Goal: Task Accomplishment & Management: Manage account settings

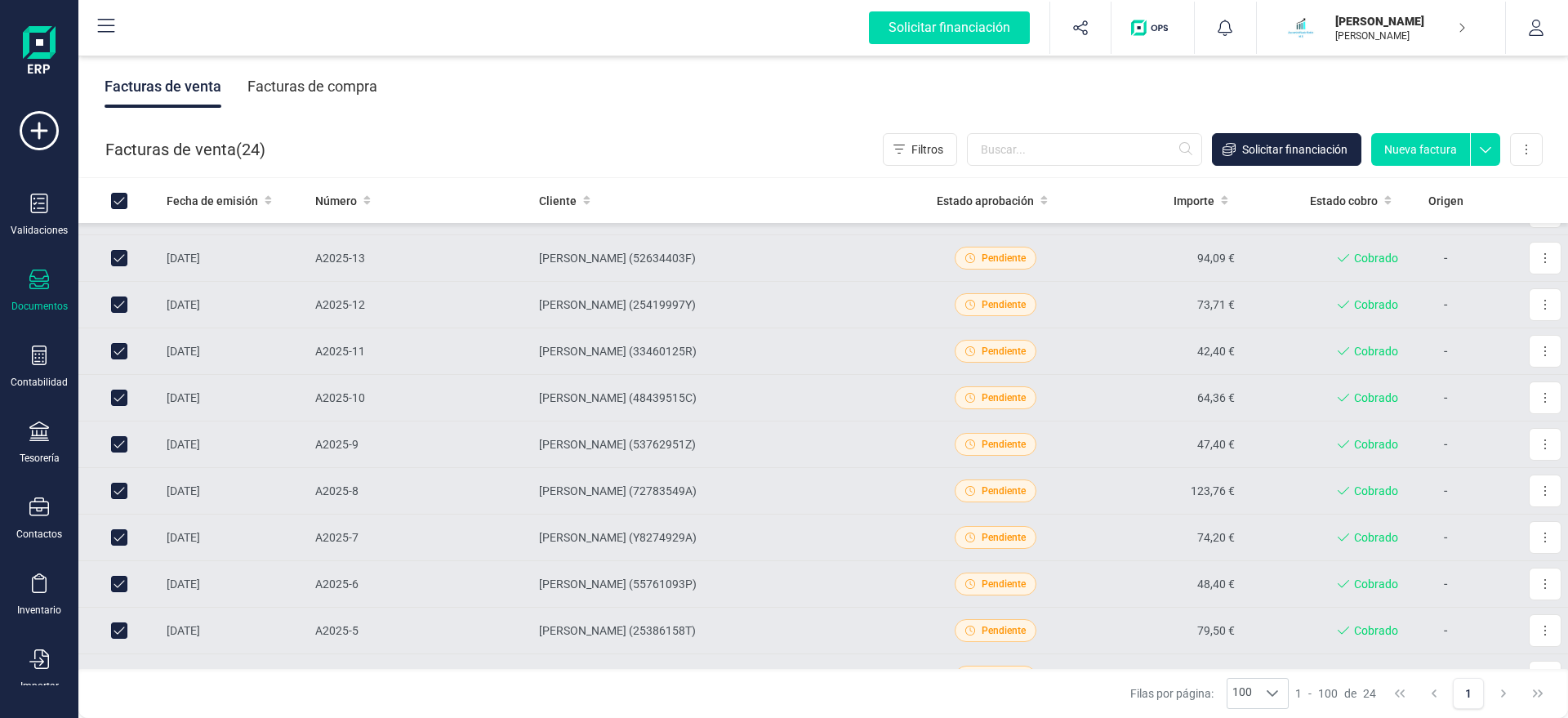
scroll to position [737, 0]
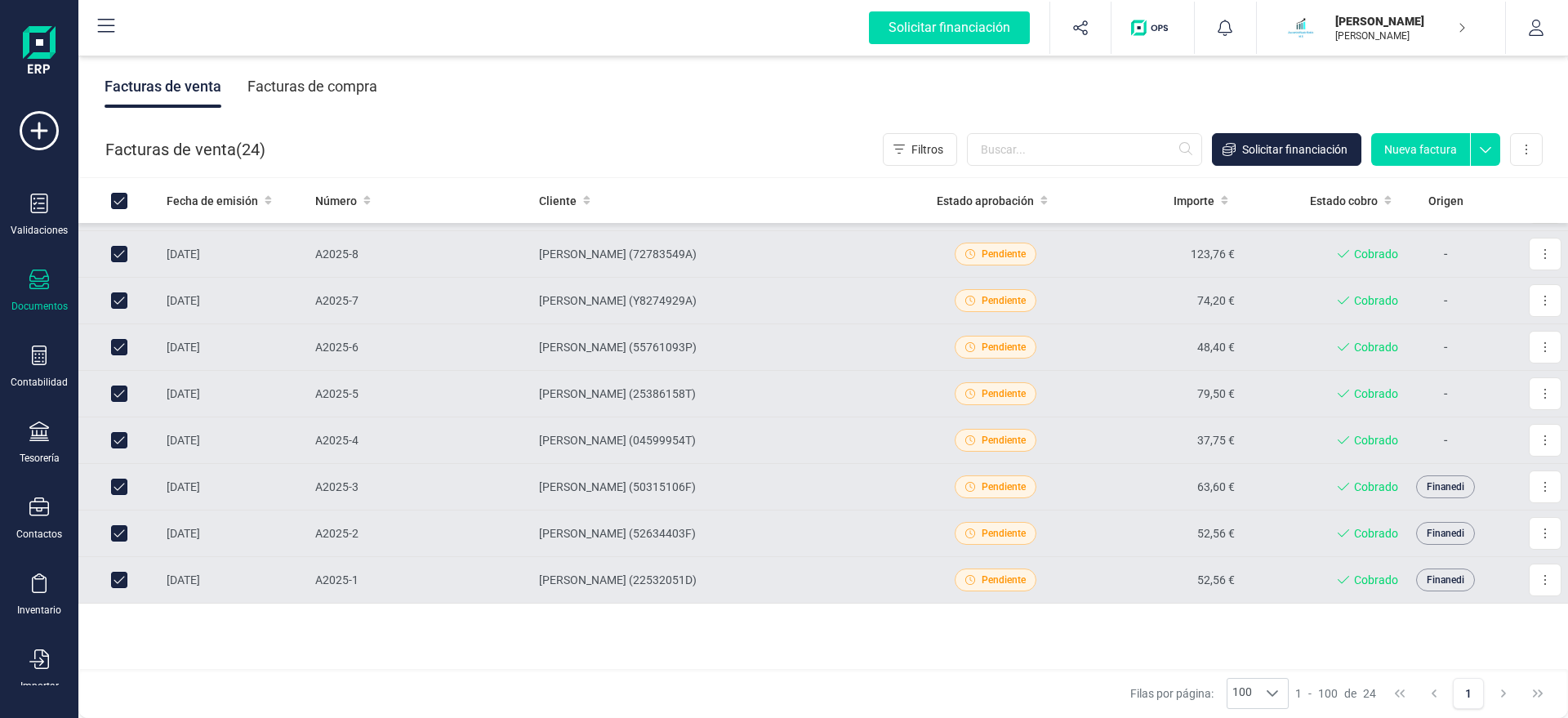
click at [116, 536] on input "Row Unselected 6c54cedf-dae5-421d-ab19-1f9232c01e6a" at bounding box center [118, 533] width 16 height 16
checkbox input "false"
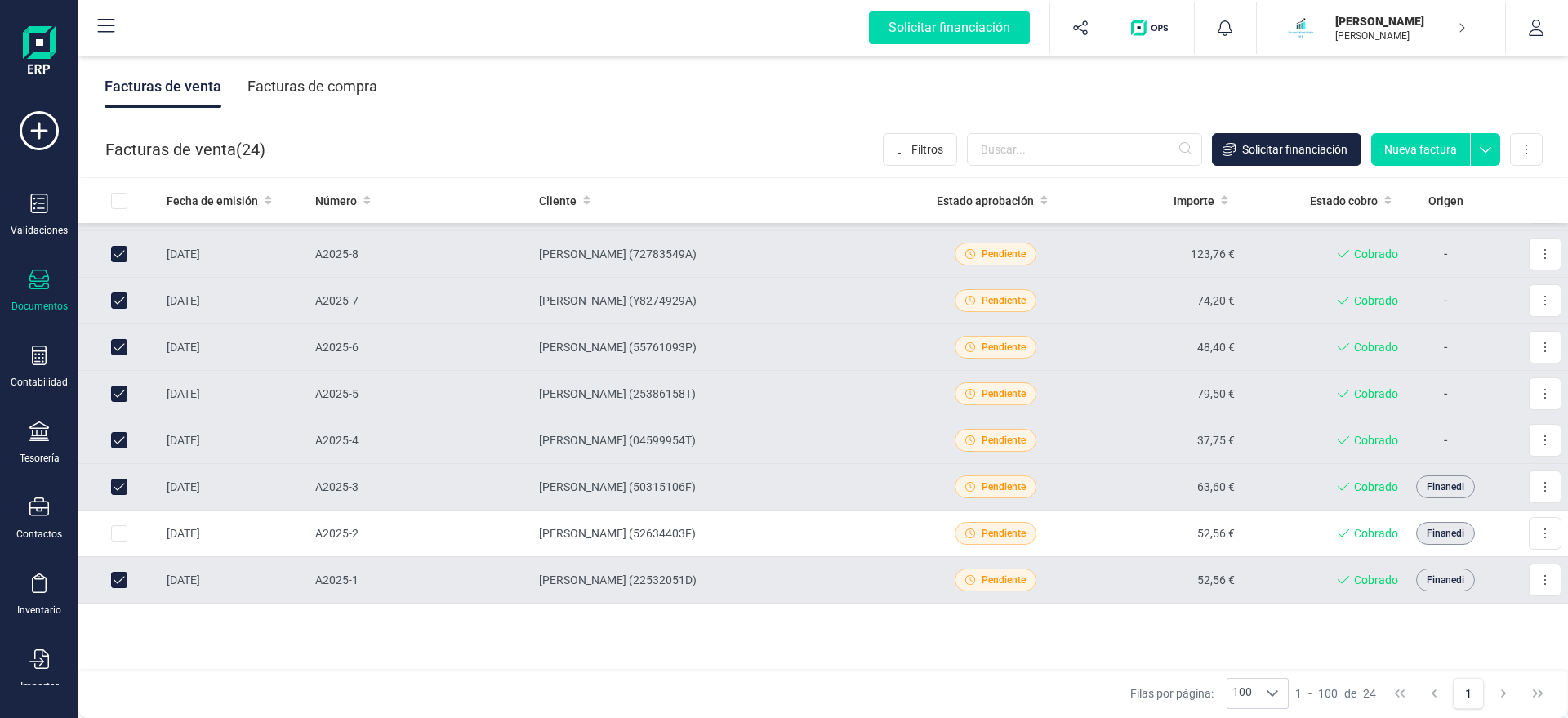
click at [110, 489] on td at bounding box center [119, 487] width 82 height 47
click at [122, 483] on input "Row Unselected 41bb91f4-159e-4d08-9b80-91bdcfb60994" at bounding box center [118, 486] width 16 height 16
checkbox input "false"
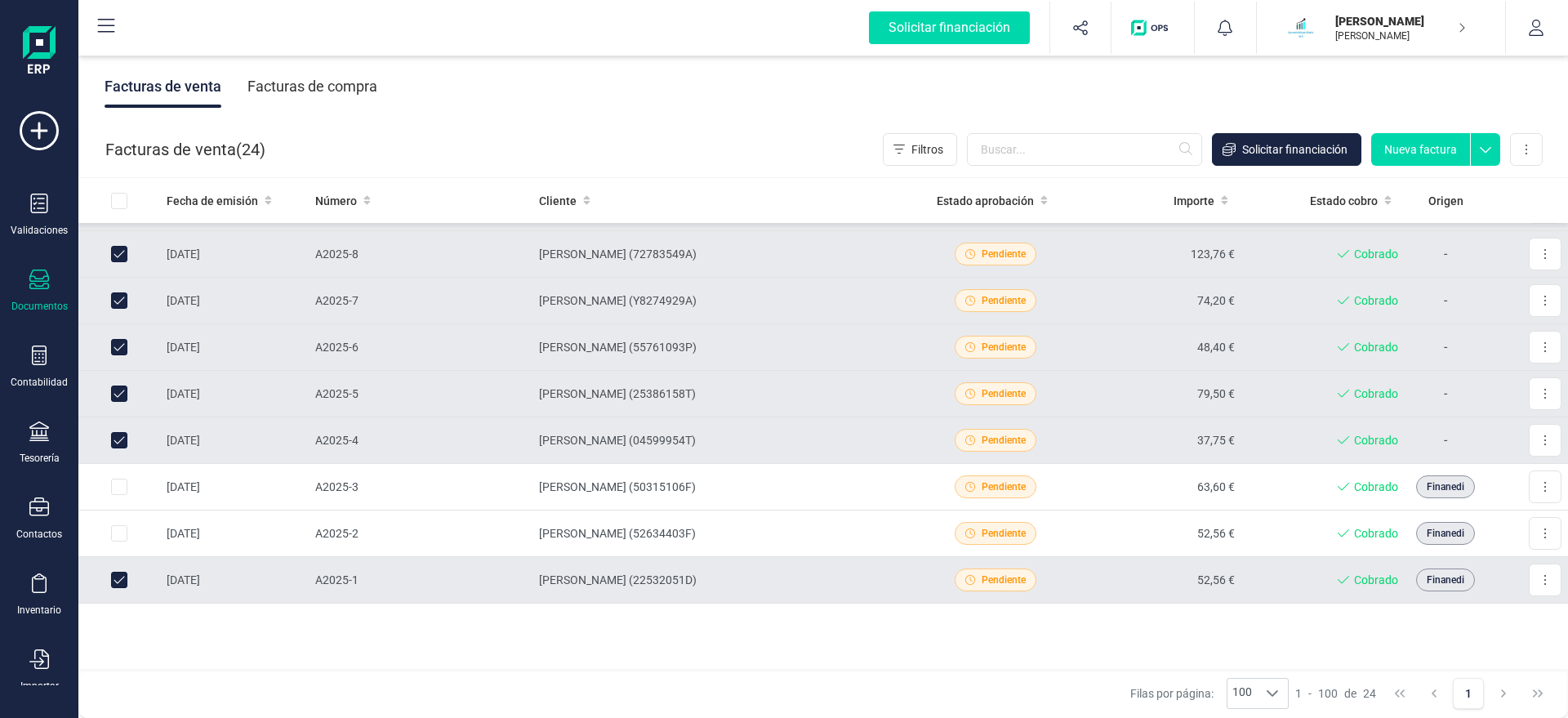
click at [117, 585] on input "Row Unselected d392d335-87ca-4f3d-ad1a-97be70ae3369" at bounding box center [118, 580] width 16 height 16
checkbox input "false"
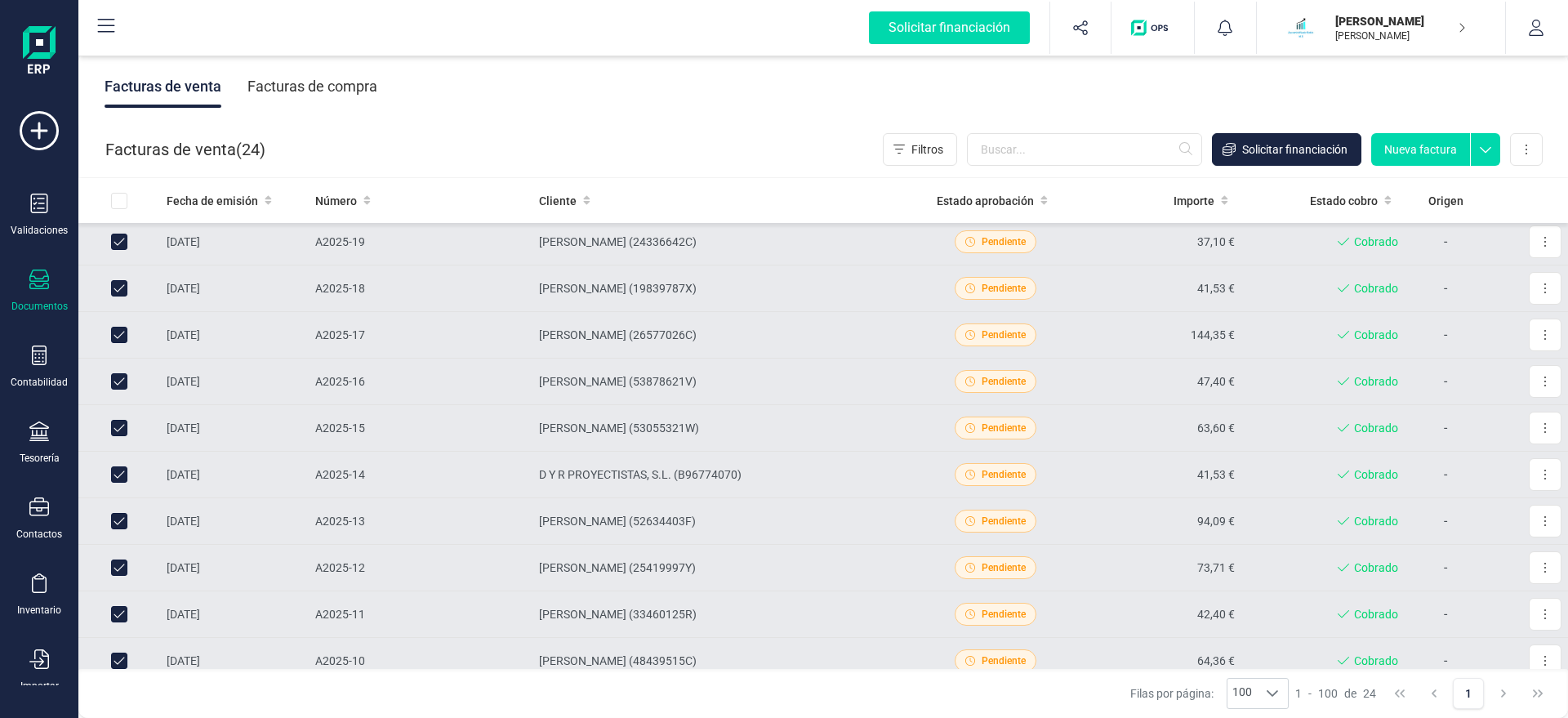
scroll to position [0, 0]
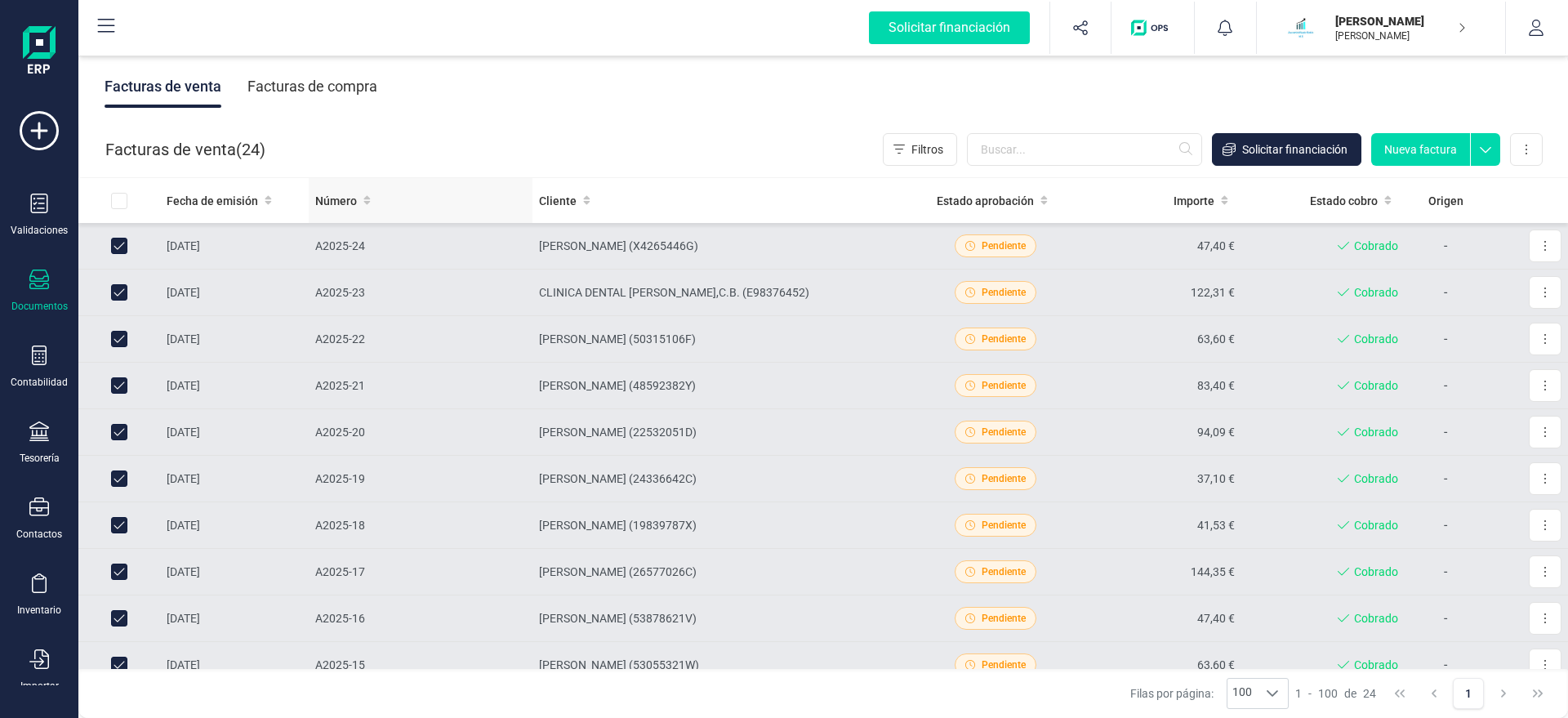
click at [353, 194] on span "Número" at bounding box center [336, 200] width 42 height 16
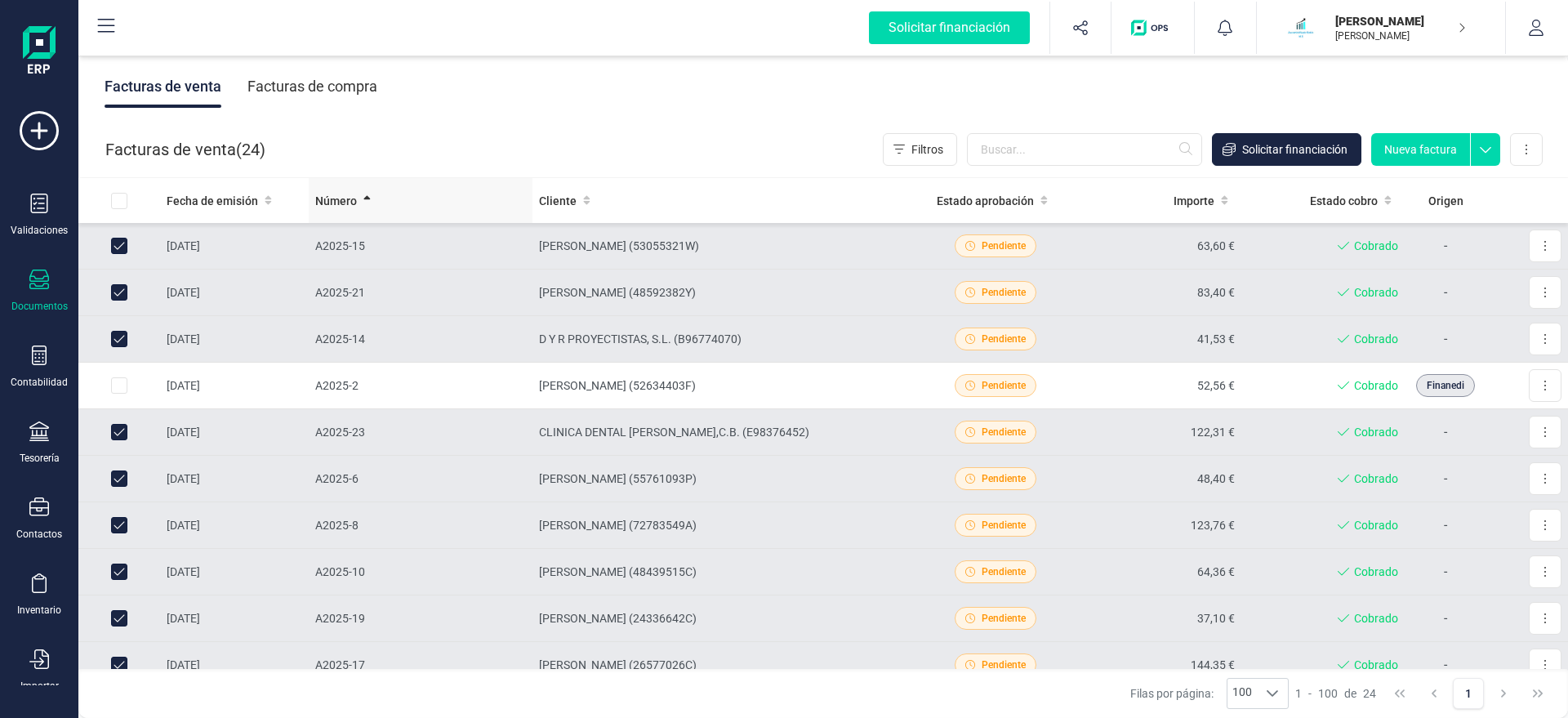
click at [356, 191] on th "Número" at bounding box center [420, 200] width 224 height 45
click at [356, 206] on div "Número" at bounding box center [420, 200] width 210 height 16
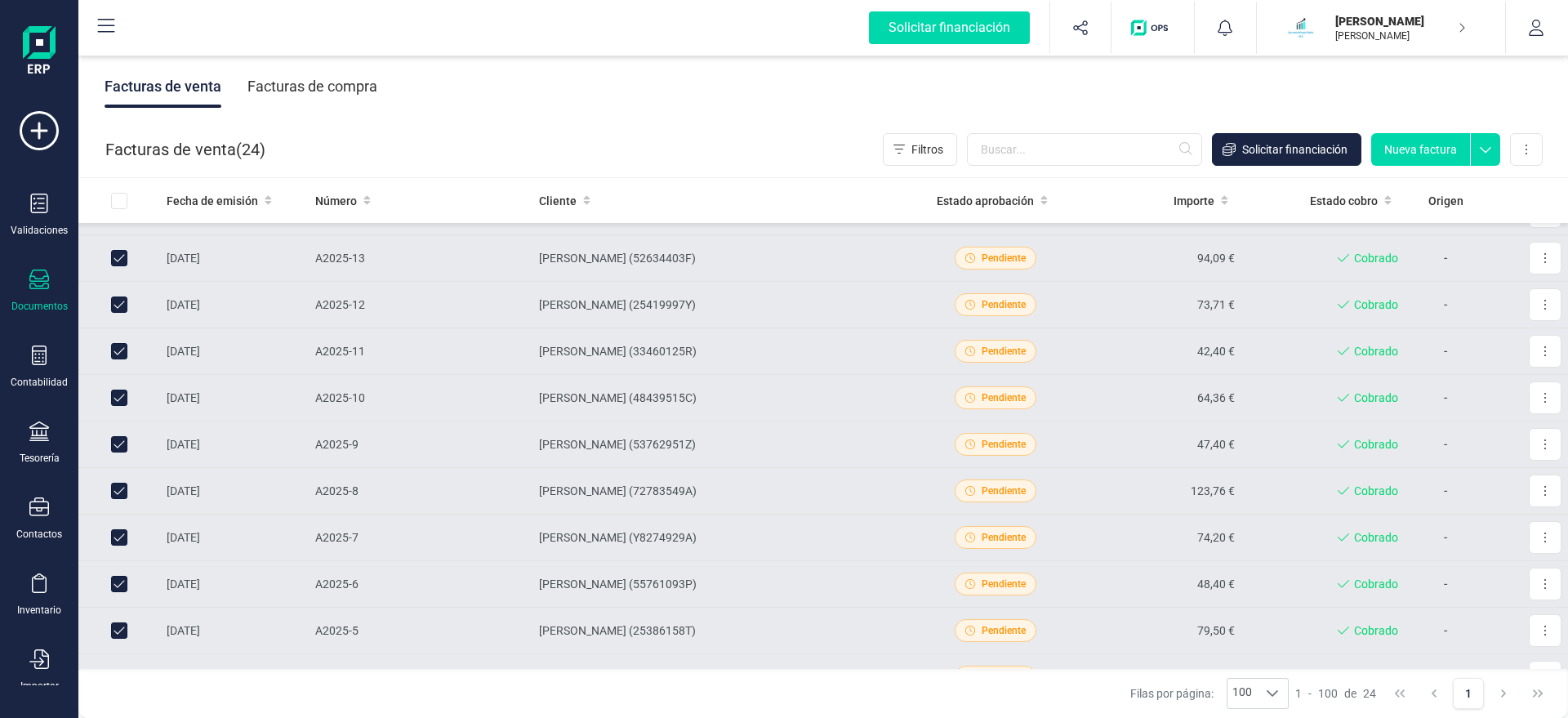
scroll to position [737, 0]
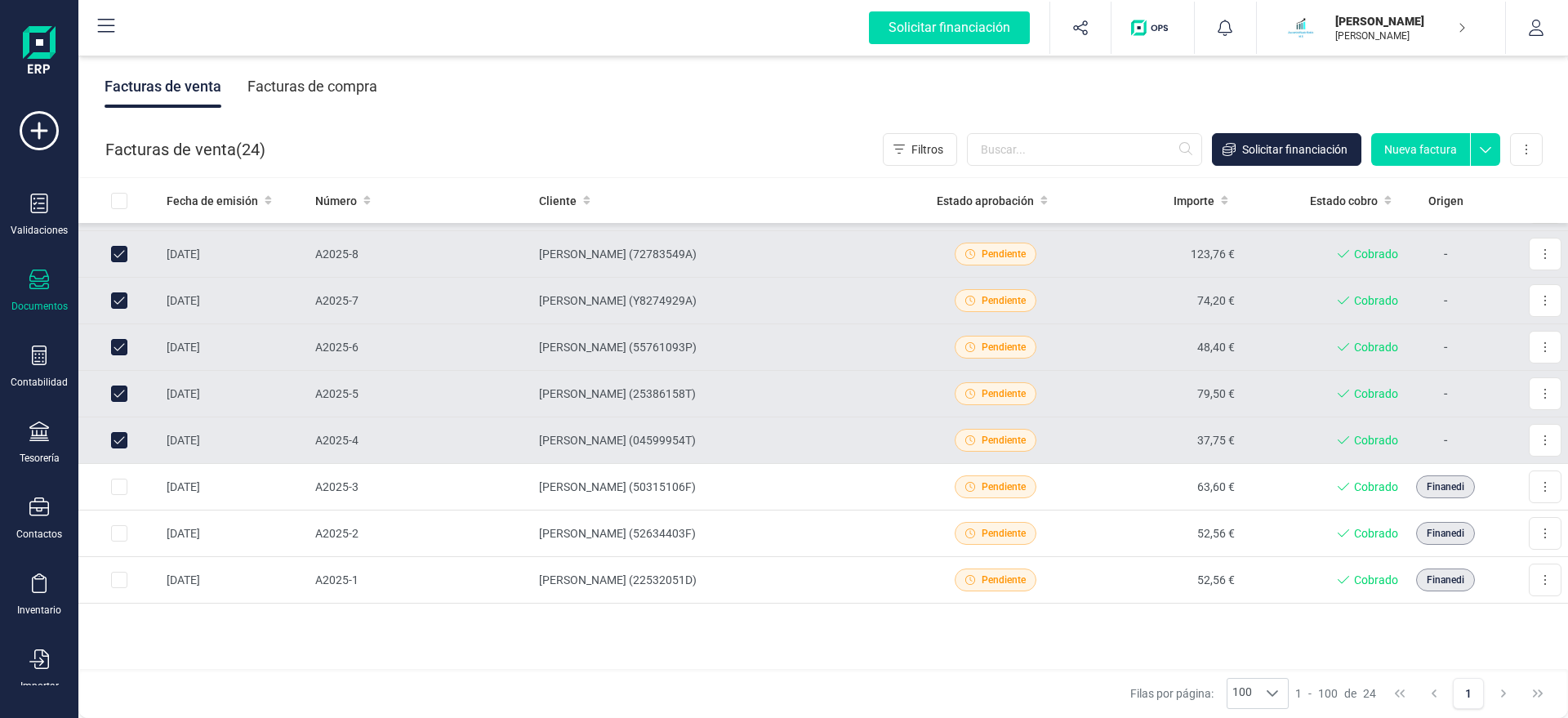
click at [1487, 151] on icon at bounding box center [1484, 149] width 11 height 6
click at [1518, 153] on button at bounding box center [1526, 149] width 32 height 32
click at [1436, 283] on button "Exportar" at bounding box center [1443, 288] width 198 height 32
click at [1480, 147] on icon at bounding box center [1484, 149] width 11 height 6
click at [1531, 140] on button at bounding box center [1526, 149] width 32 height 32
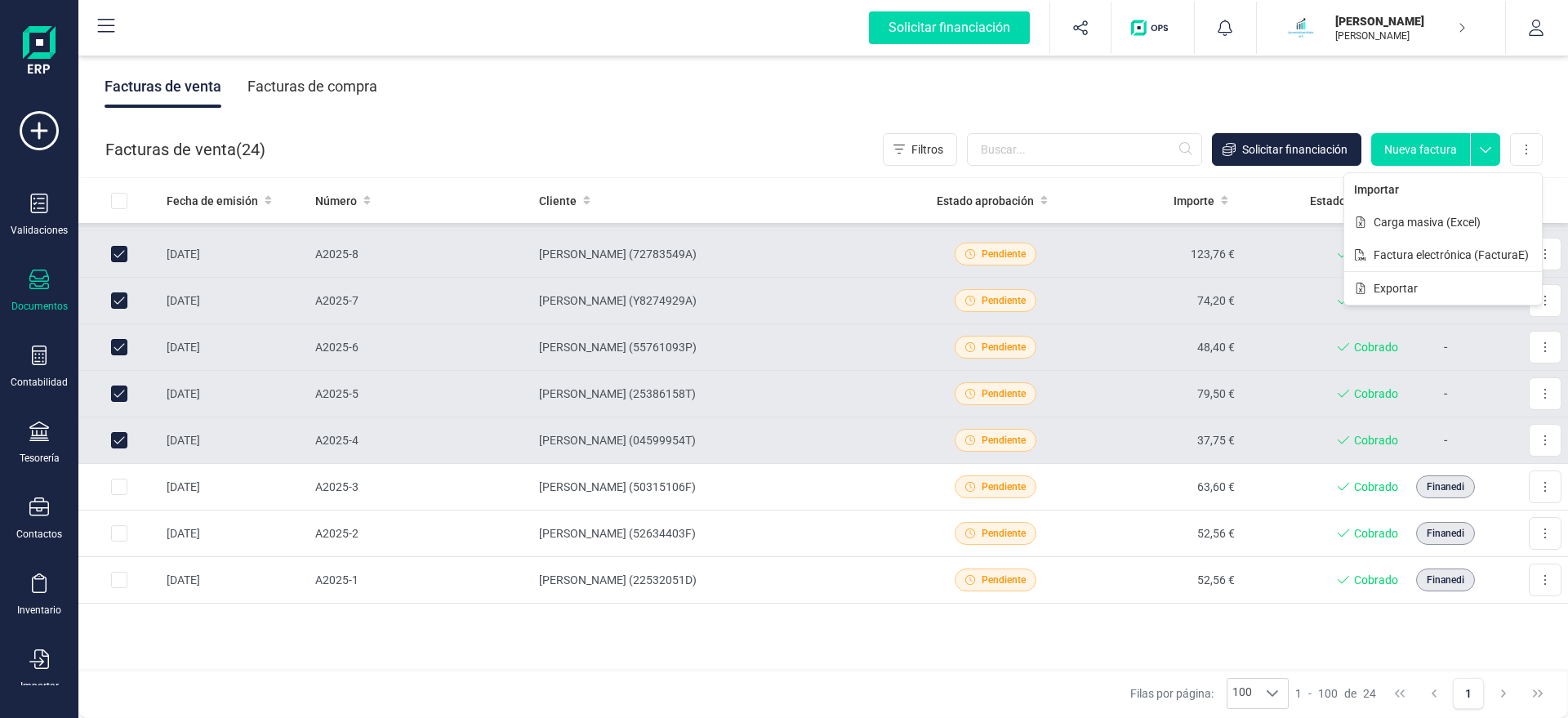
click at [815, 95] on div "Facturas de venta Facturas de compra" at bounding box center [823, 86] width 1490 height 68
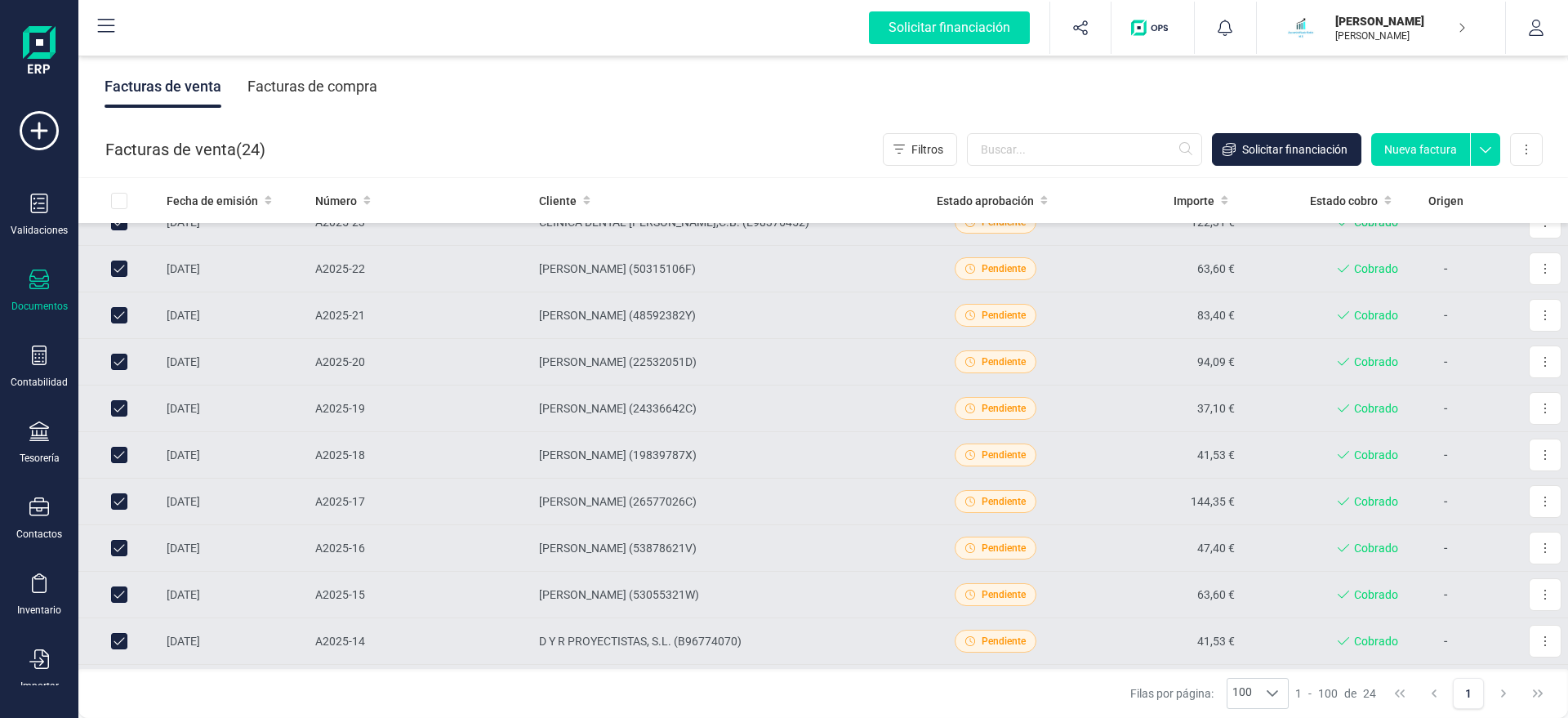
scroll to position [0, 0]
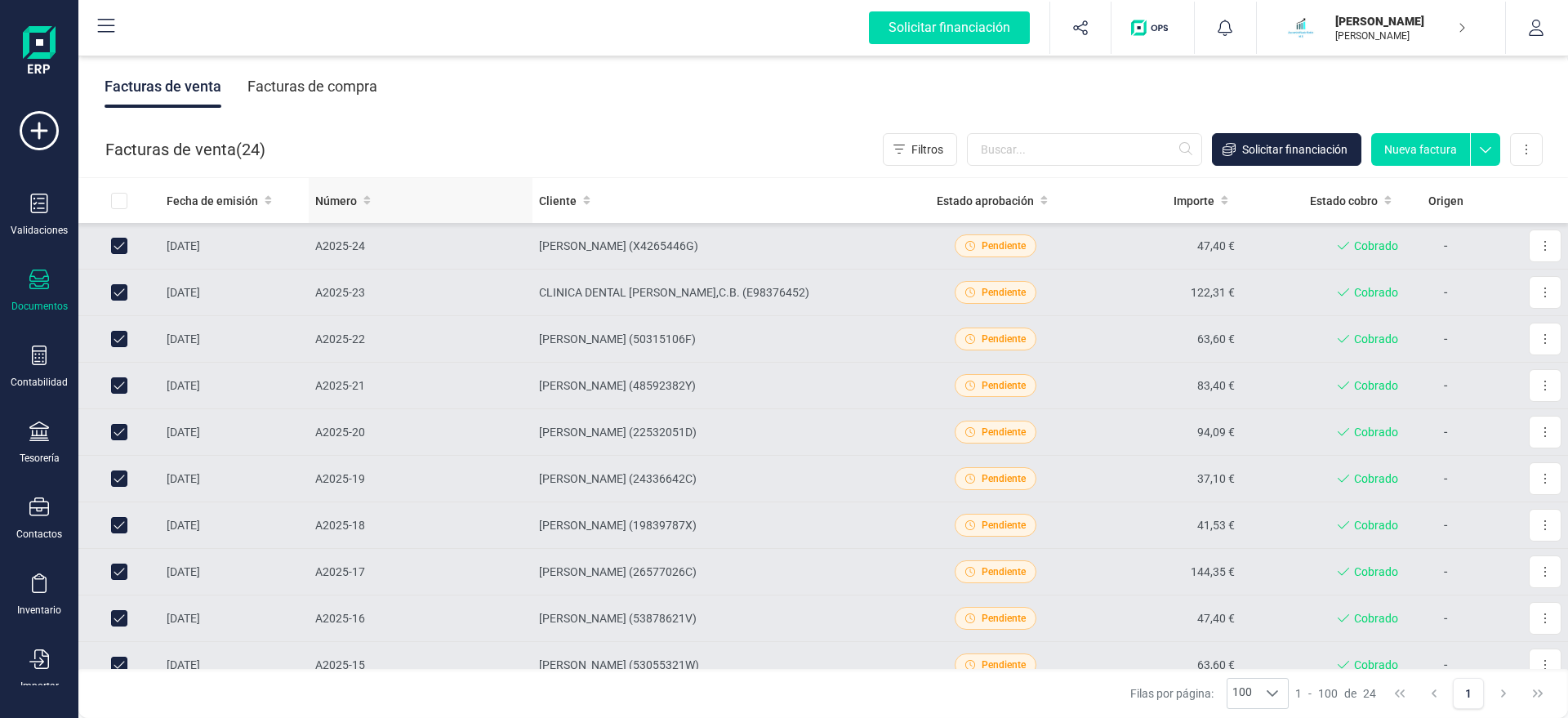
click at [357, 205] on div "Número" at bounding box center [420, 200] width 210 height 16
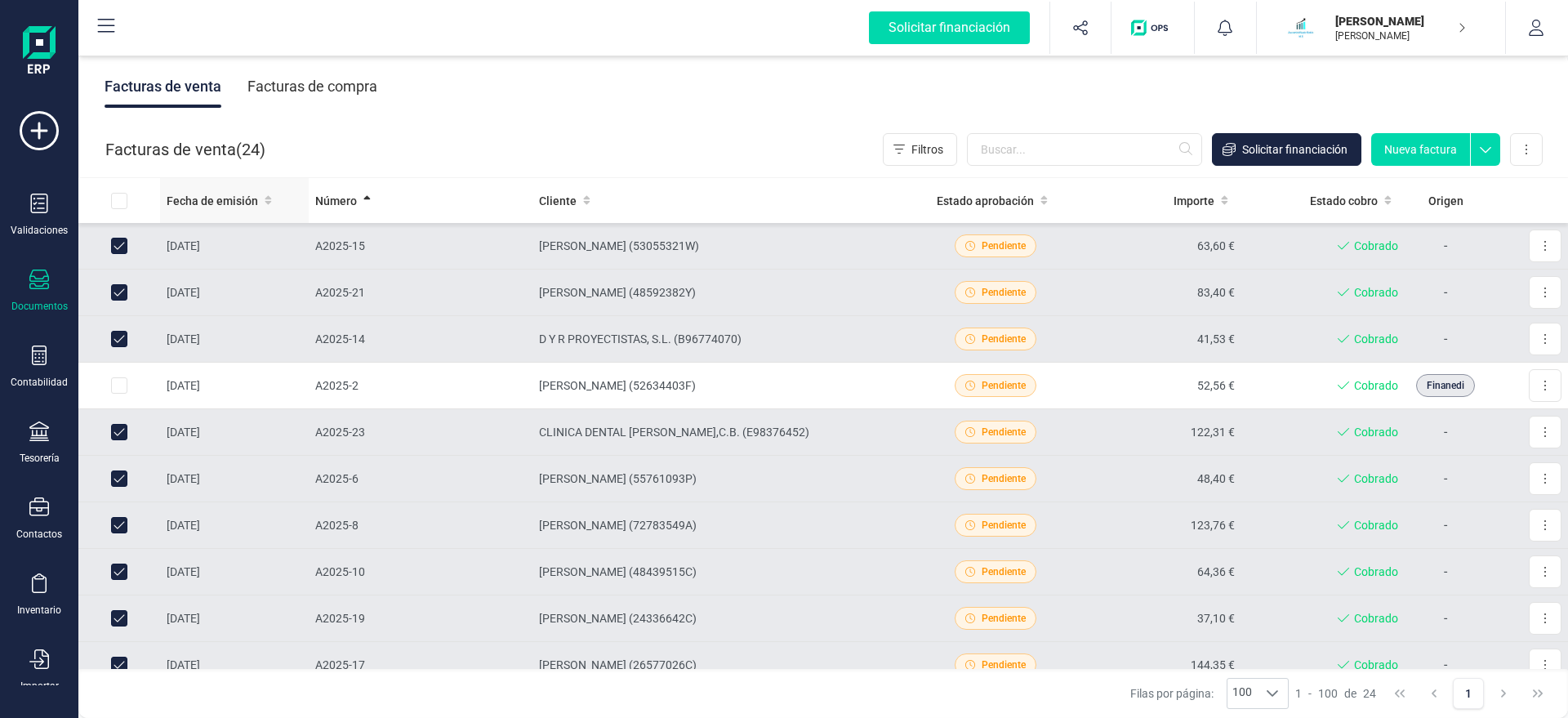
click at [221, 206] on span "Fecha de emisión" at bounding box center [211, 200] width 91 height 16
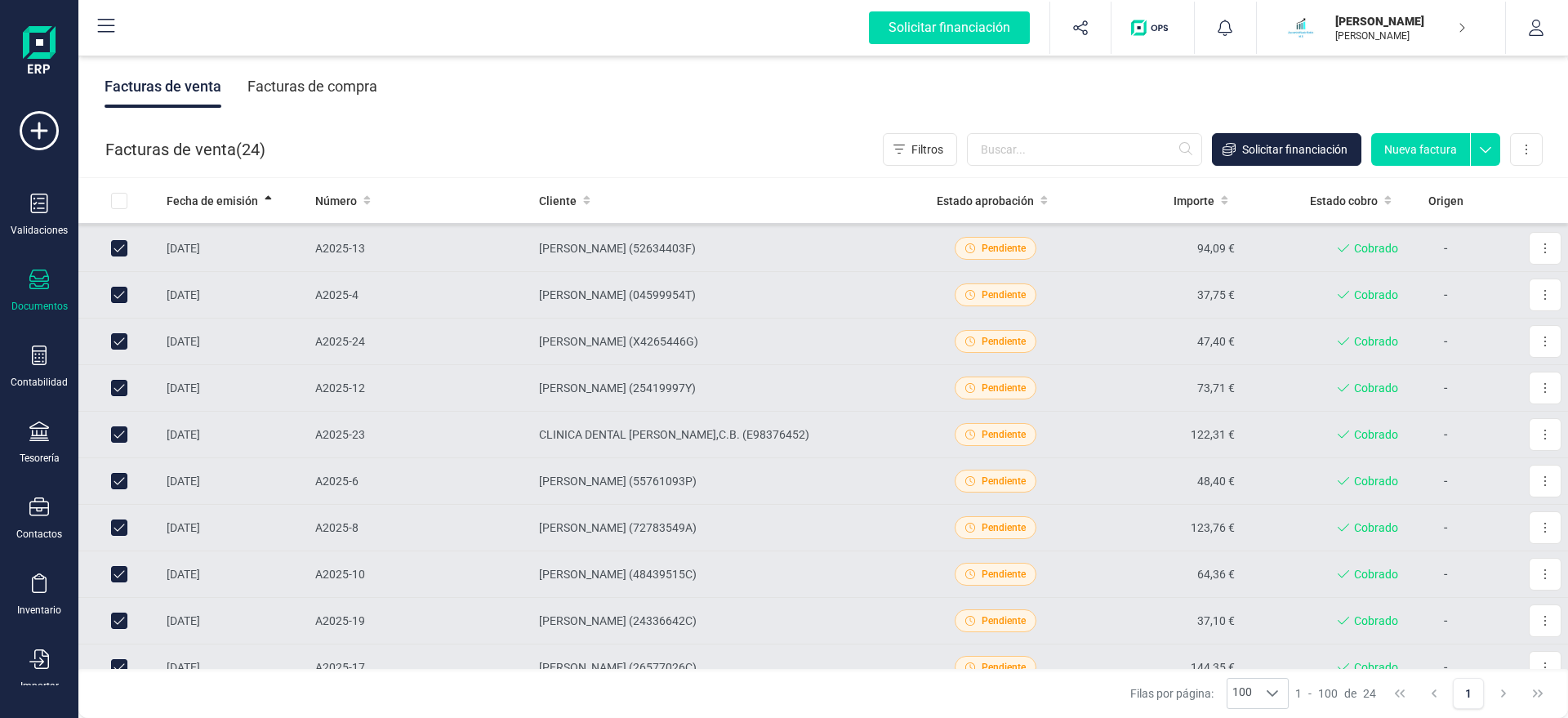
scroll to position [737, 0]
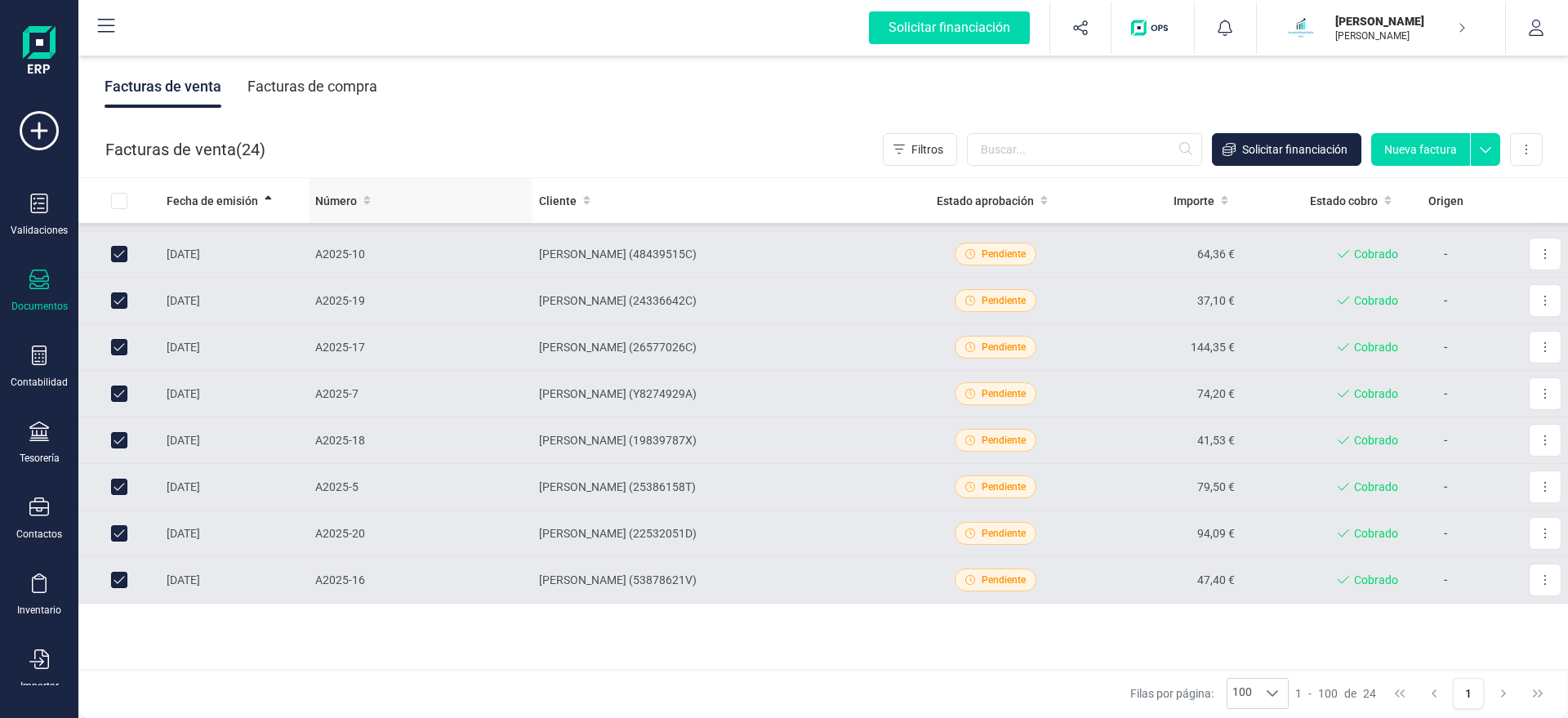
click at [340, 204] on span "Número" at bounding box center [336, 200] width 42 height 16
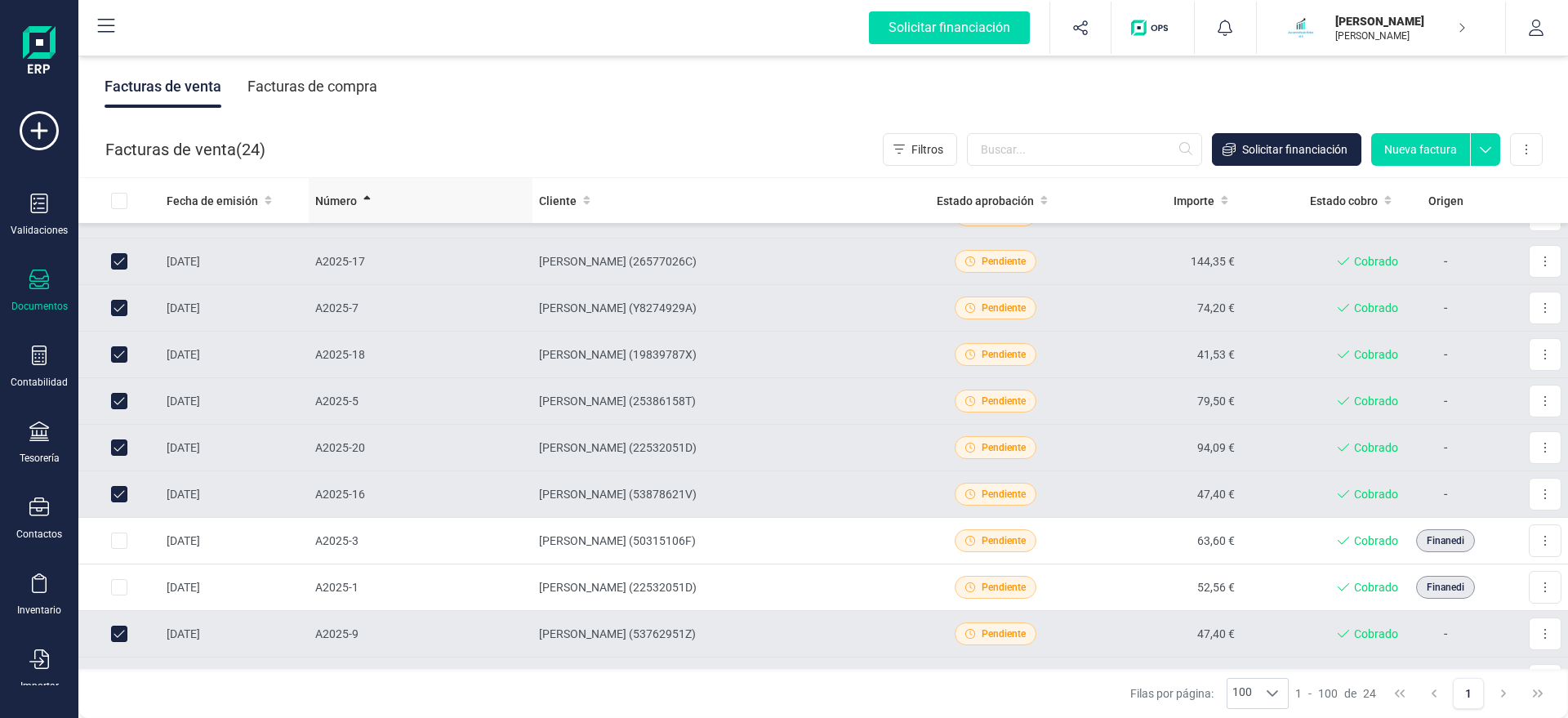
scroll to position [0, 0]
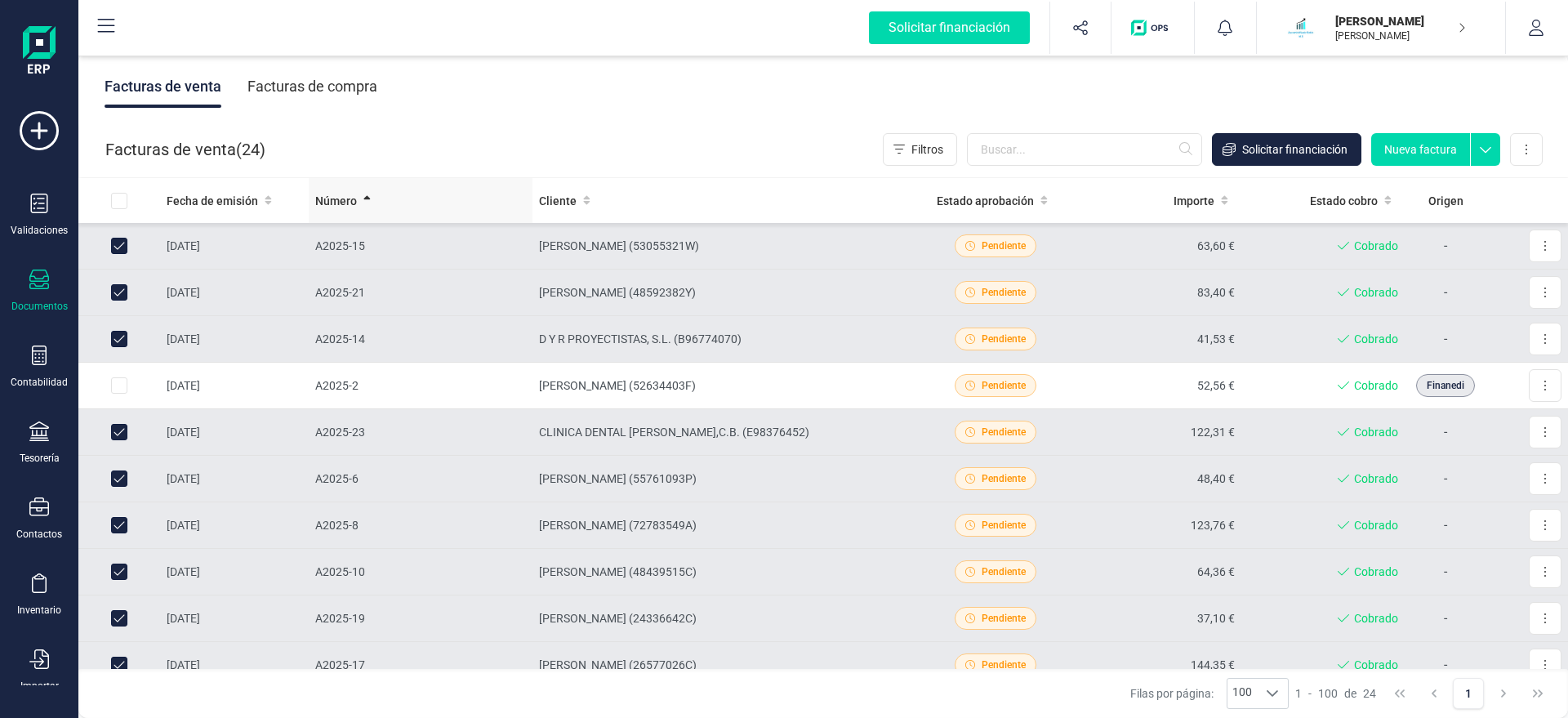
click at [337, 204] on span "Número" at bounding box center [336, 200] width 42 height 16
click at [346, 195] on span "Número" at bounding box center [336, 200] width 42 height 16
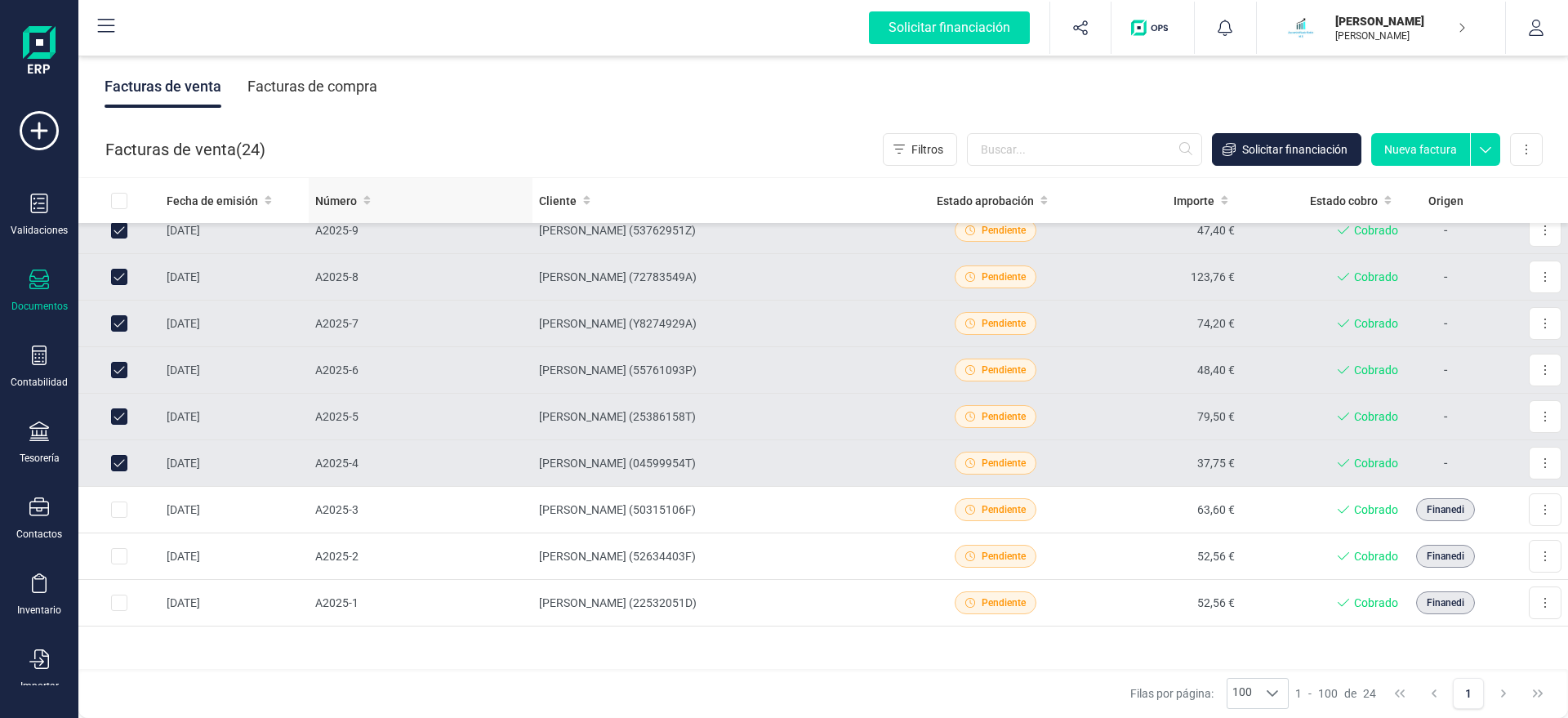
scroll to position [737, 0]
